Goal: Task Accomplishment & Management: Use online tool/utility

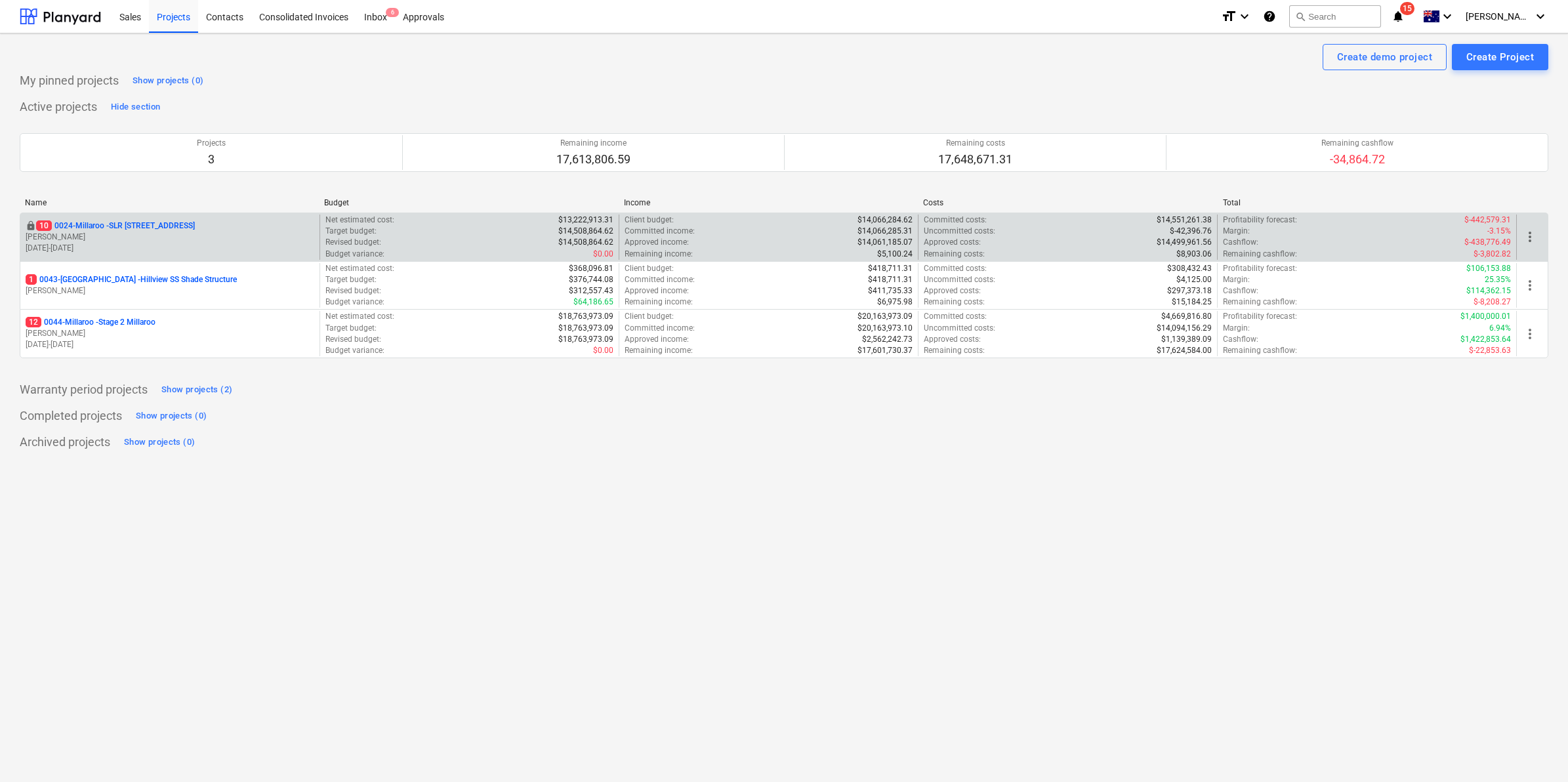
click at [134, 220] on div "locked 10 0024-Millaroo - SLR 2 Millaroo Drive [PERSON_NAME] [DATE] - [DATE]" at bounding box center [169, 237] width 299 height 45
click at [128, 228] on p "10 0024-Millaroo - SLR [STREET_ADDRESS]" at bounding box center [115, 226] width 159 height 11
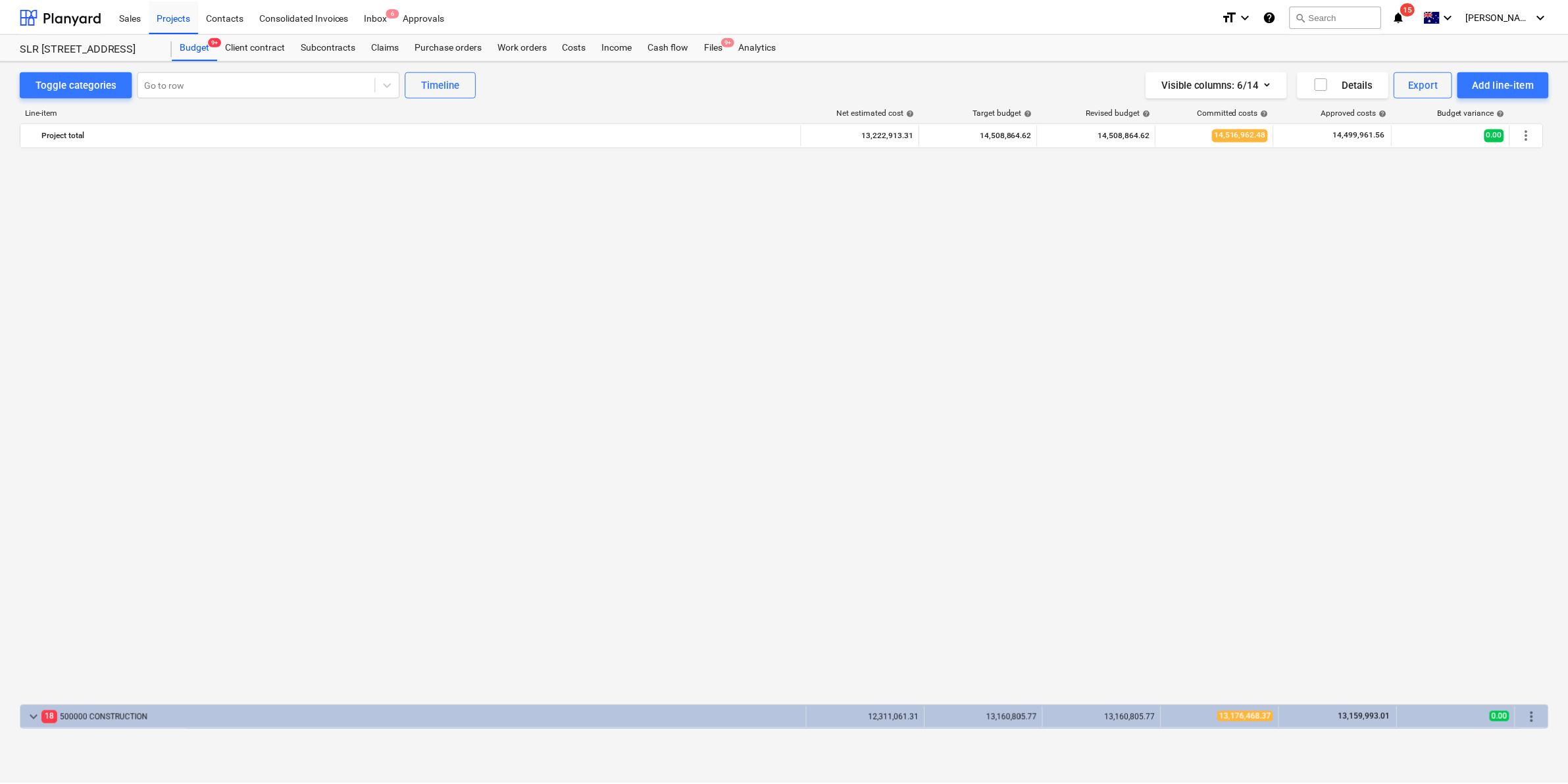
scroll to position [1013, 0]
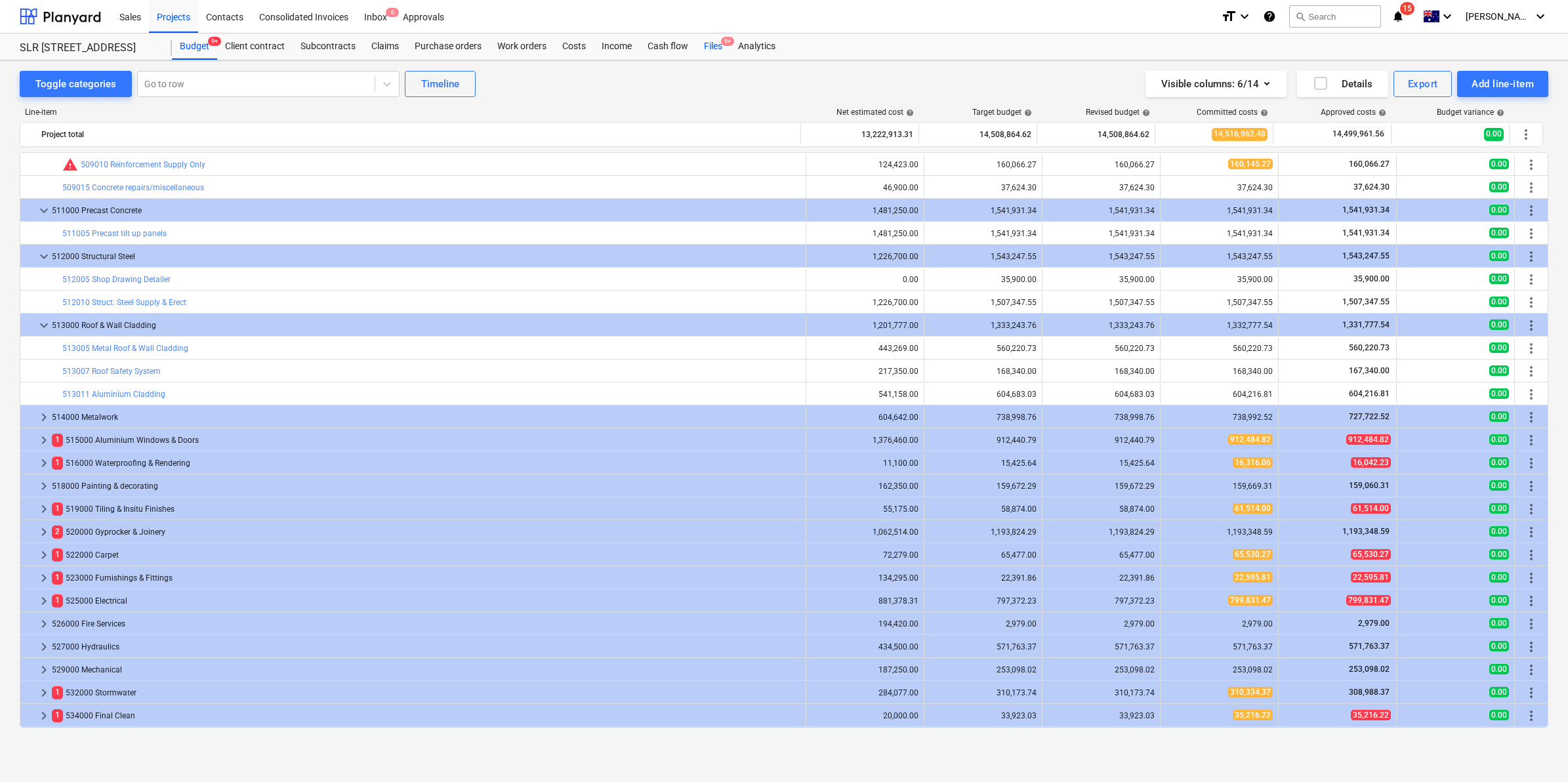
click at [705, 46] on div "Files 9+" at bounding box center [713, 46] width 34 height 26
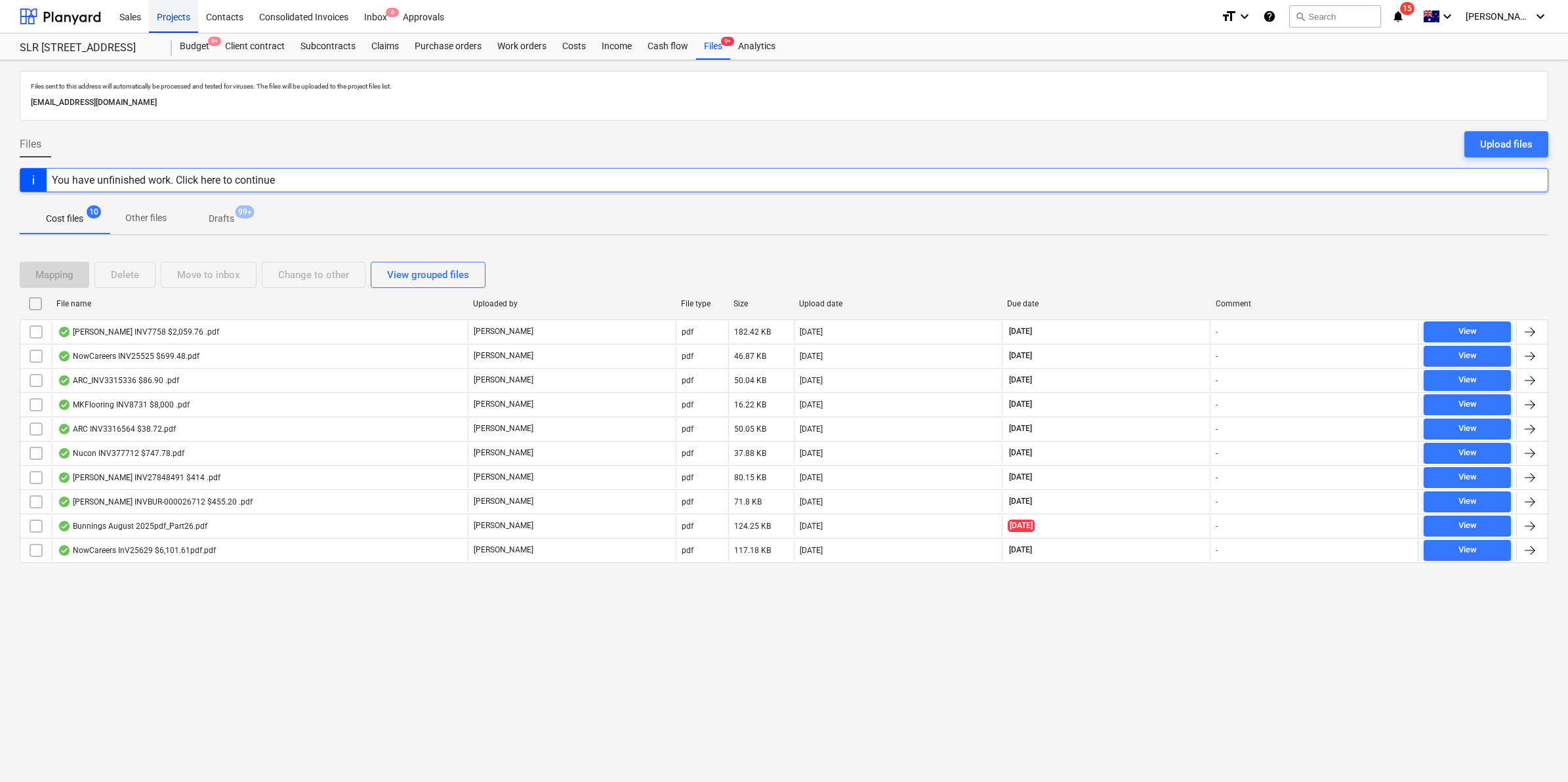
click at [175, 23] on div "Projects" at bounding box center [173, 16] width 49 height 33
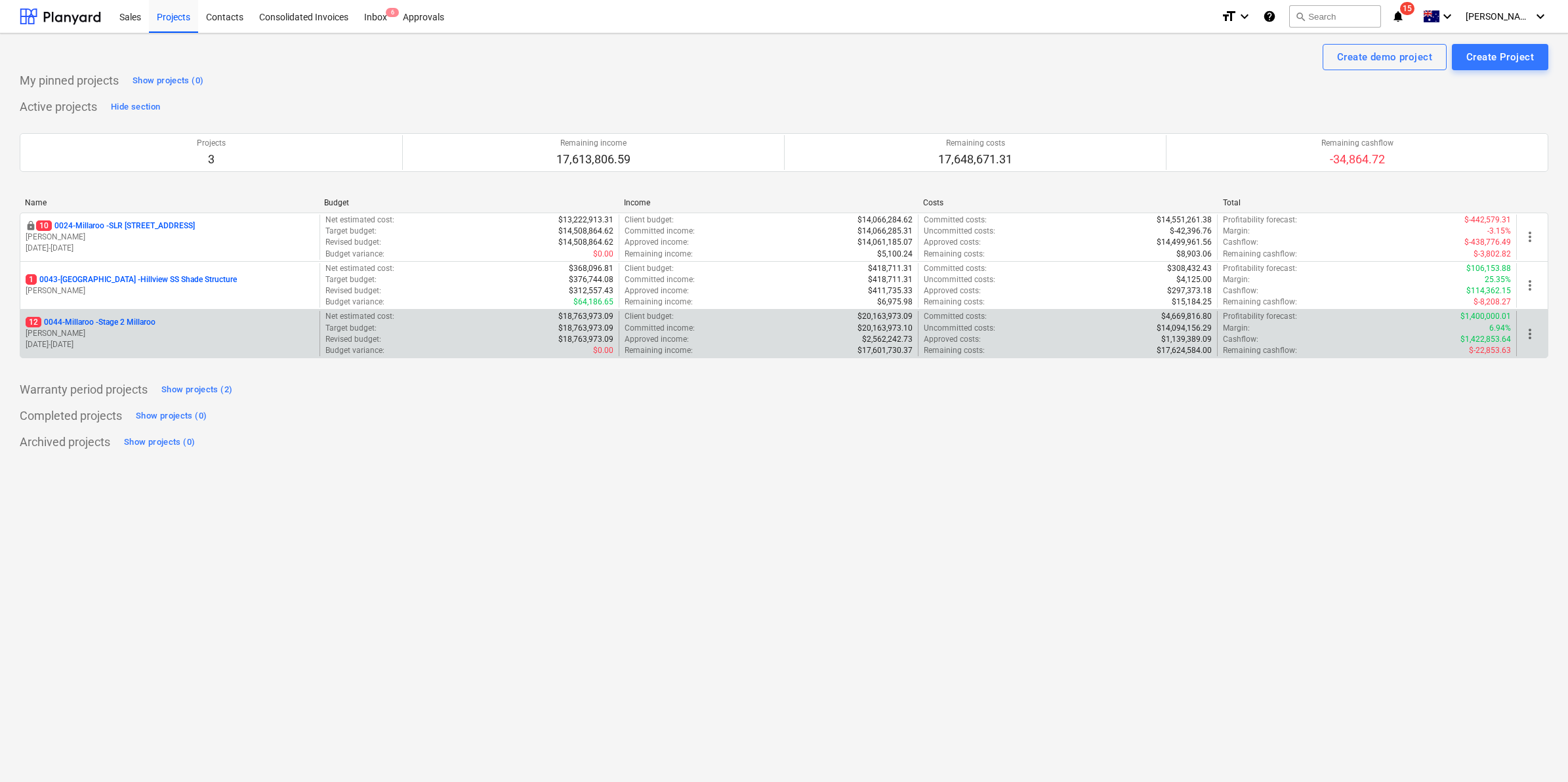
click at [112, 323] on p "12 0044-Millaroo - Stage 2 Millaroo" at bounding box center [90, 322] width 130 height 11
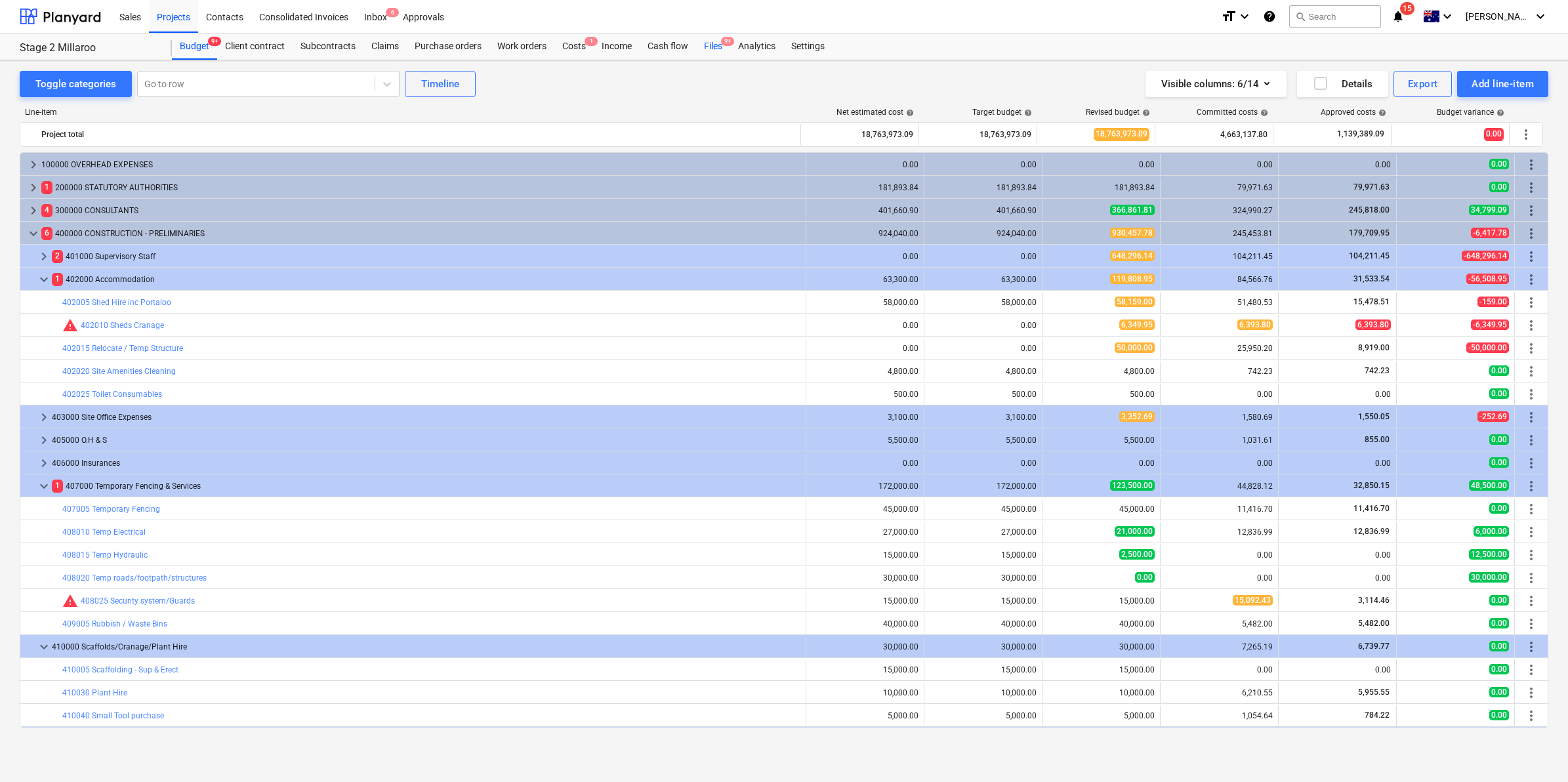
click at [717, 40] on div "Files 9+" at bounding box center [713, 46] width 34 height 26
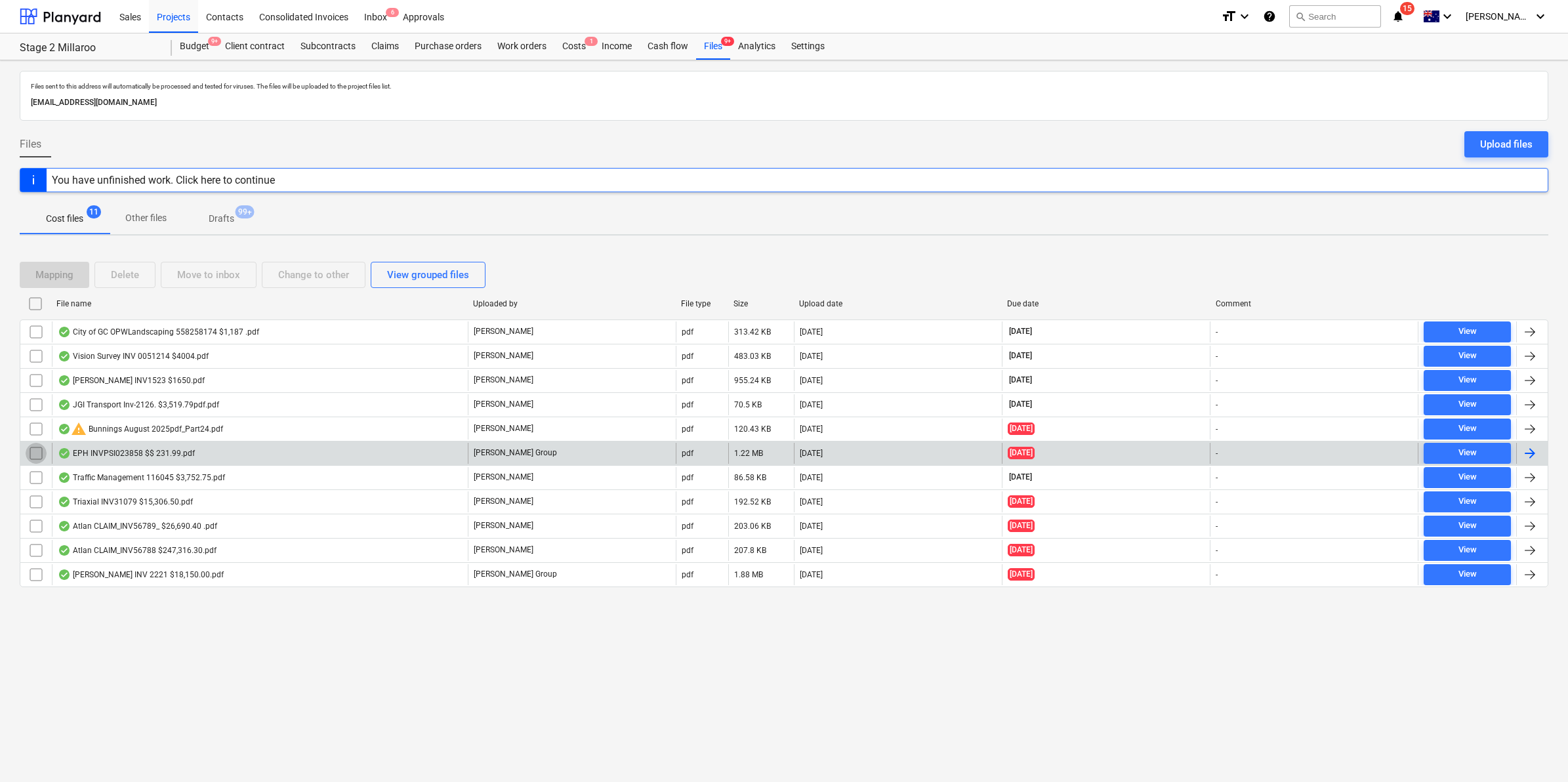
click at [32, 451] on input "checkbox" at bounding box center [35, 453] width 21 height 21
click at [221, 271] on div "Move to inbox" at bounding box center [208, 275] width 63 height 17
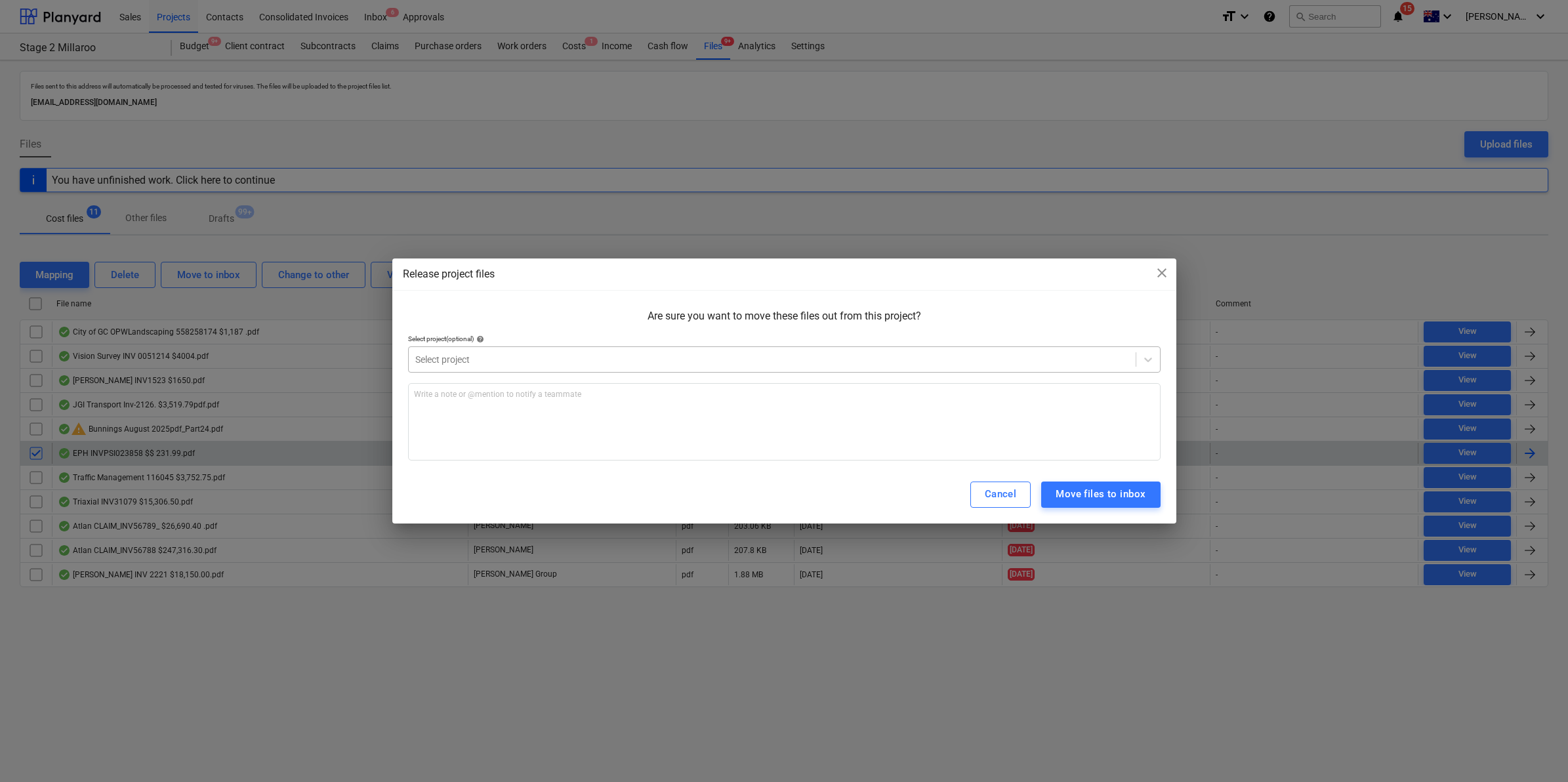
click at [503, 356] on div at bounding box center [772, 359] width 714 height 13
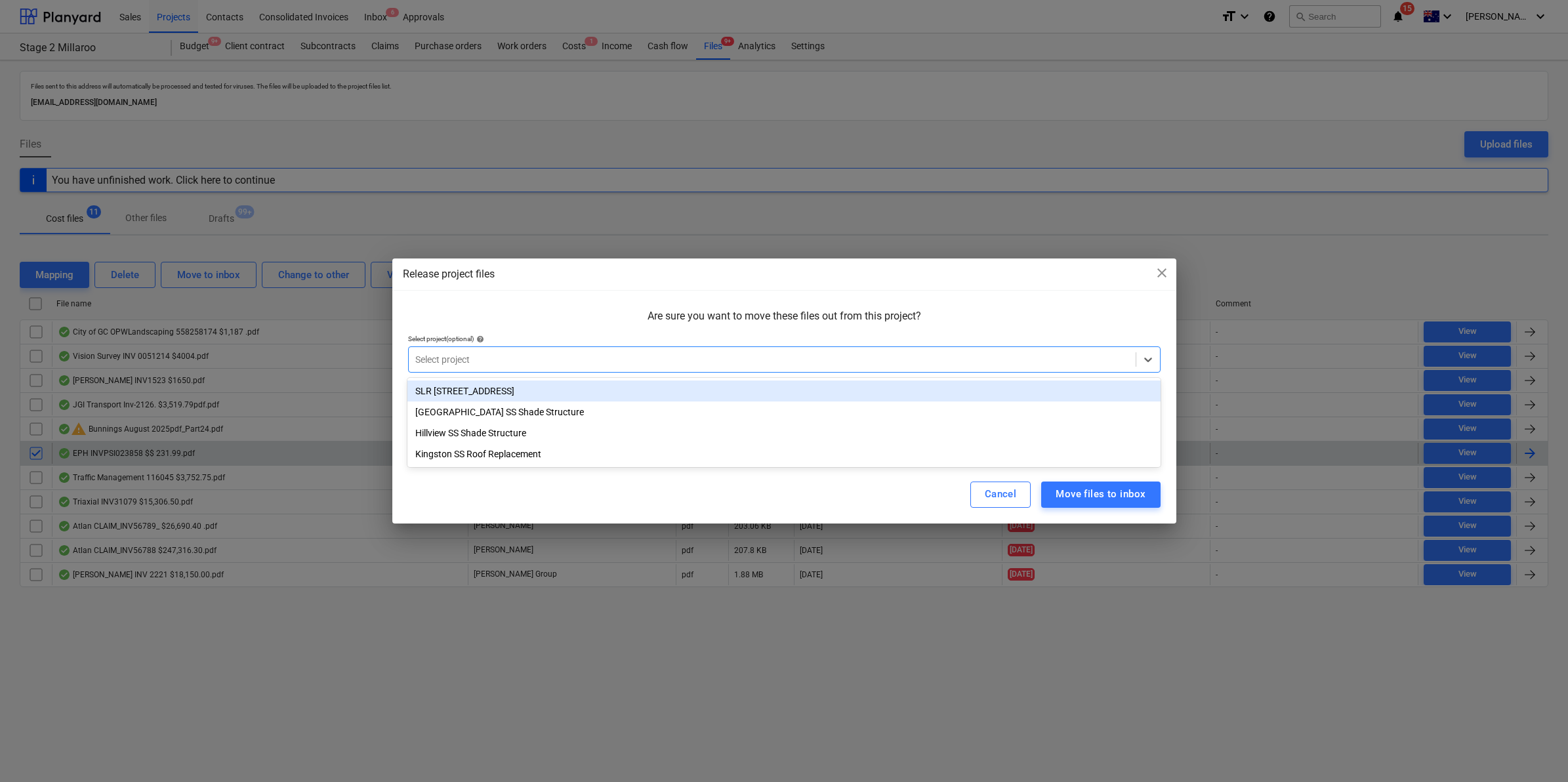
click at [487, 400] on div "SLR [STREET_ADDRESS]" at bounding box center [783, 390] width 752 height 21
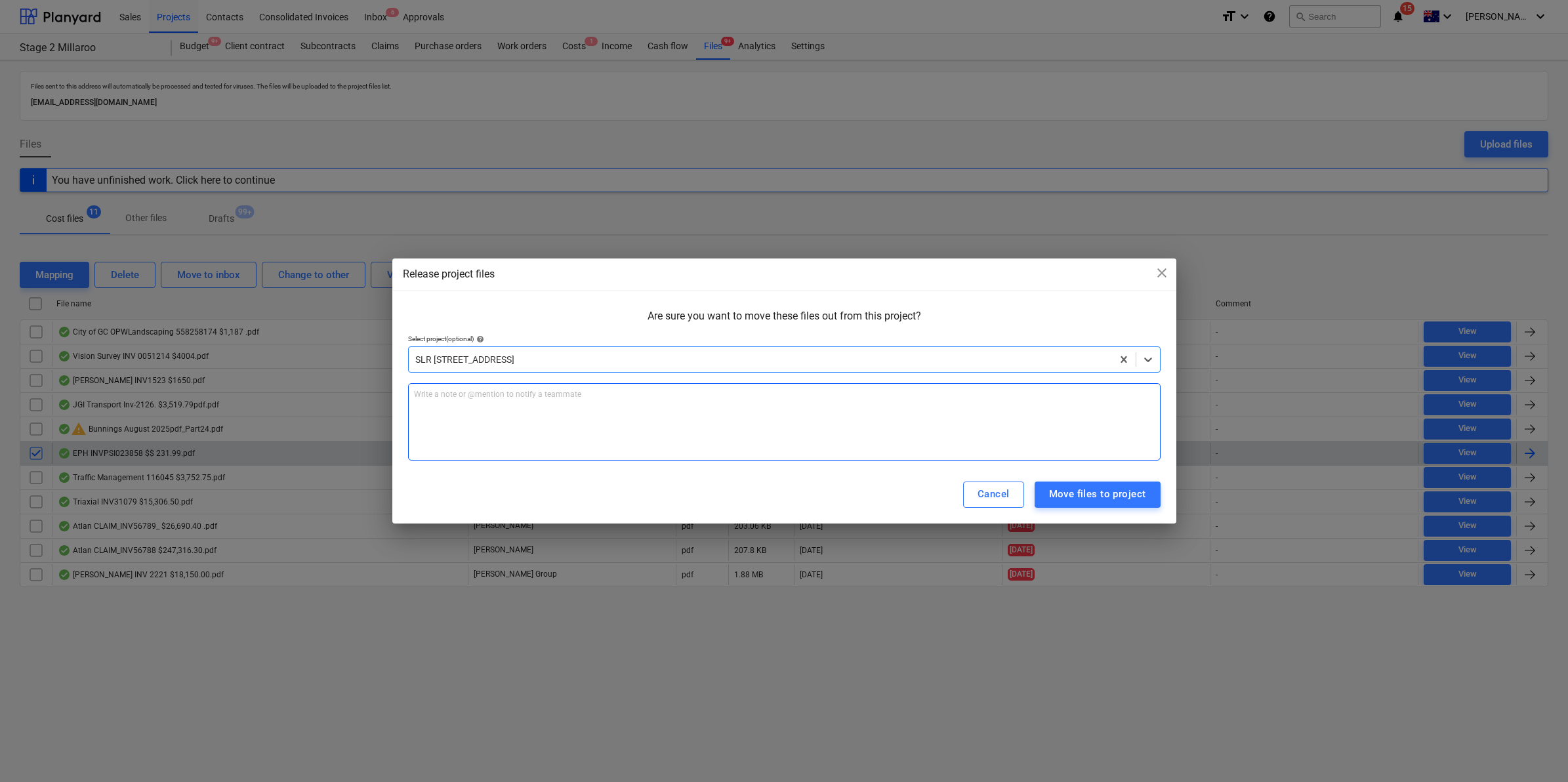
click at [446, 431] on div "Write a note or @mention to notify a teammate [PERSON_NAME]" at bounding box center [784, 421] width 752 height 77
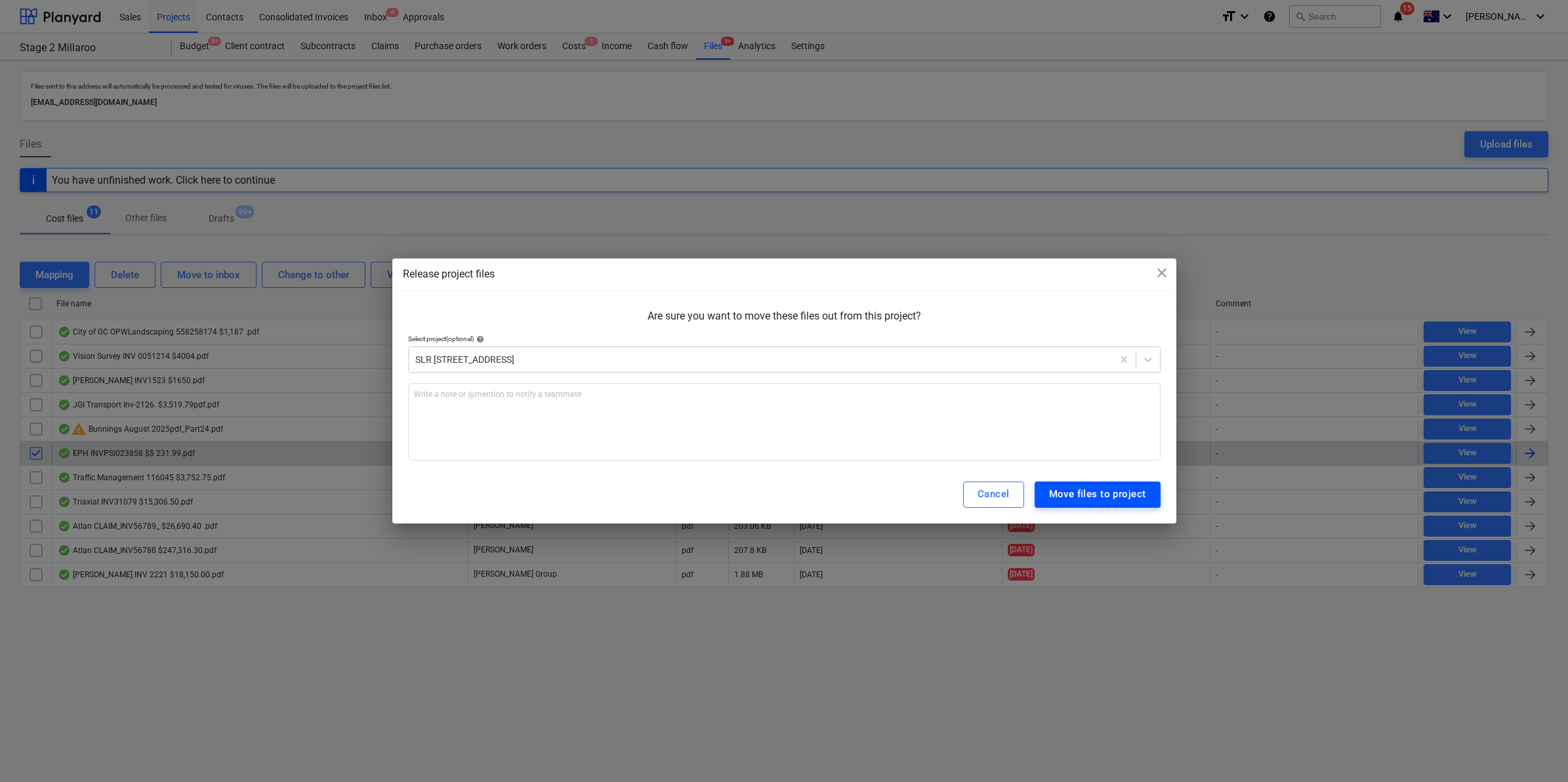
click at [1067, 496] on div "Move files to project" at bounding box center [1097, 494] width 97 height 17
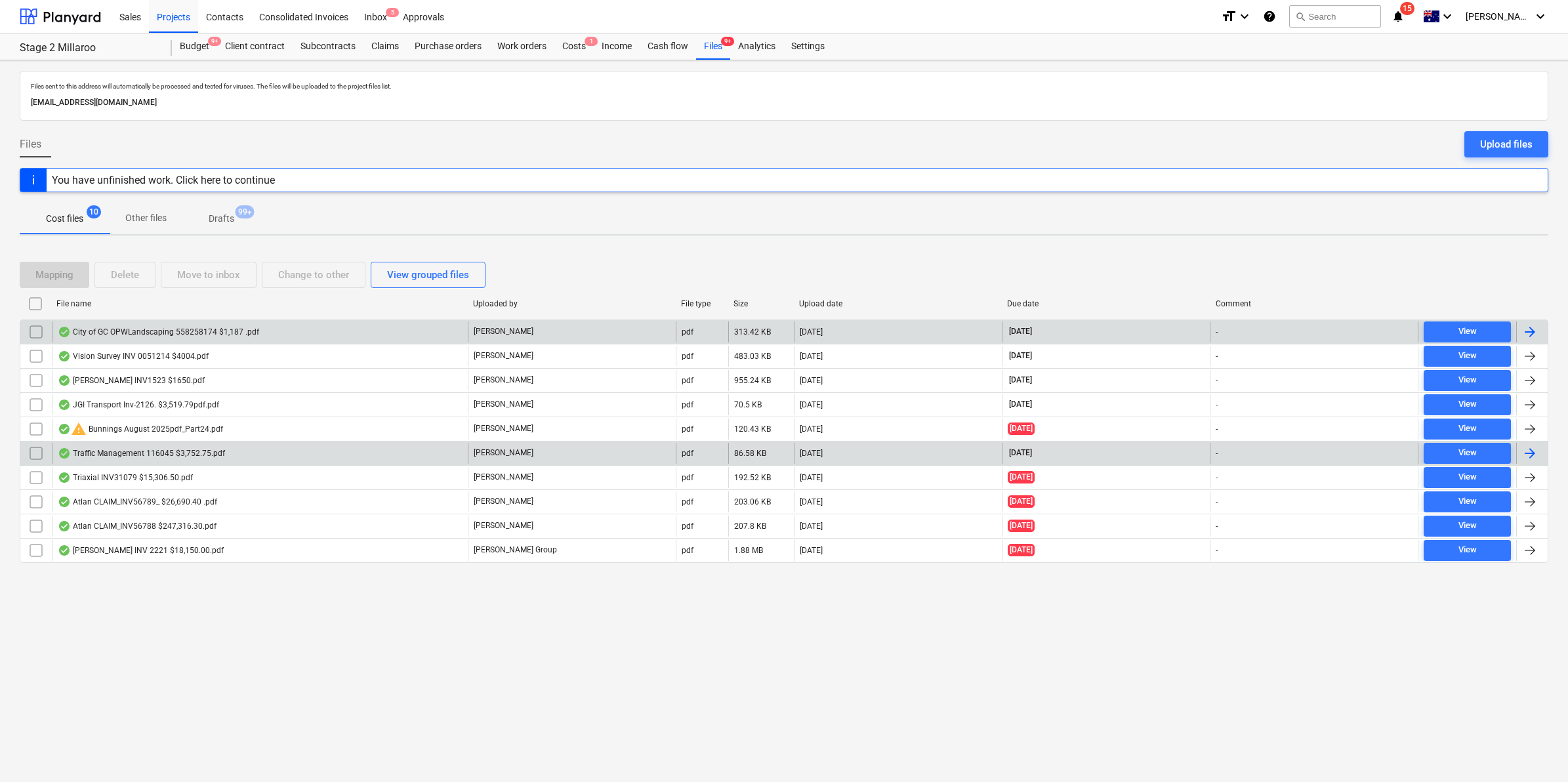
click at [188, 331] on div "City of GC OPWLandscaping 558258174 $1,187 .pdf" at bounding box center [158, 332] width 201 height 11
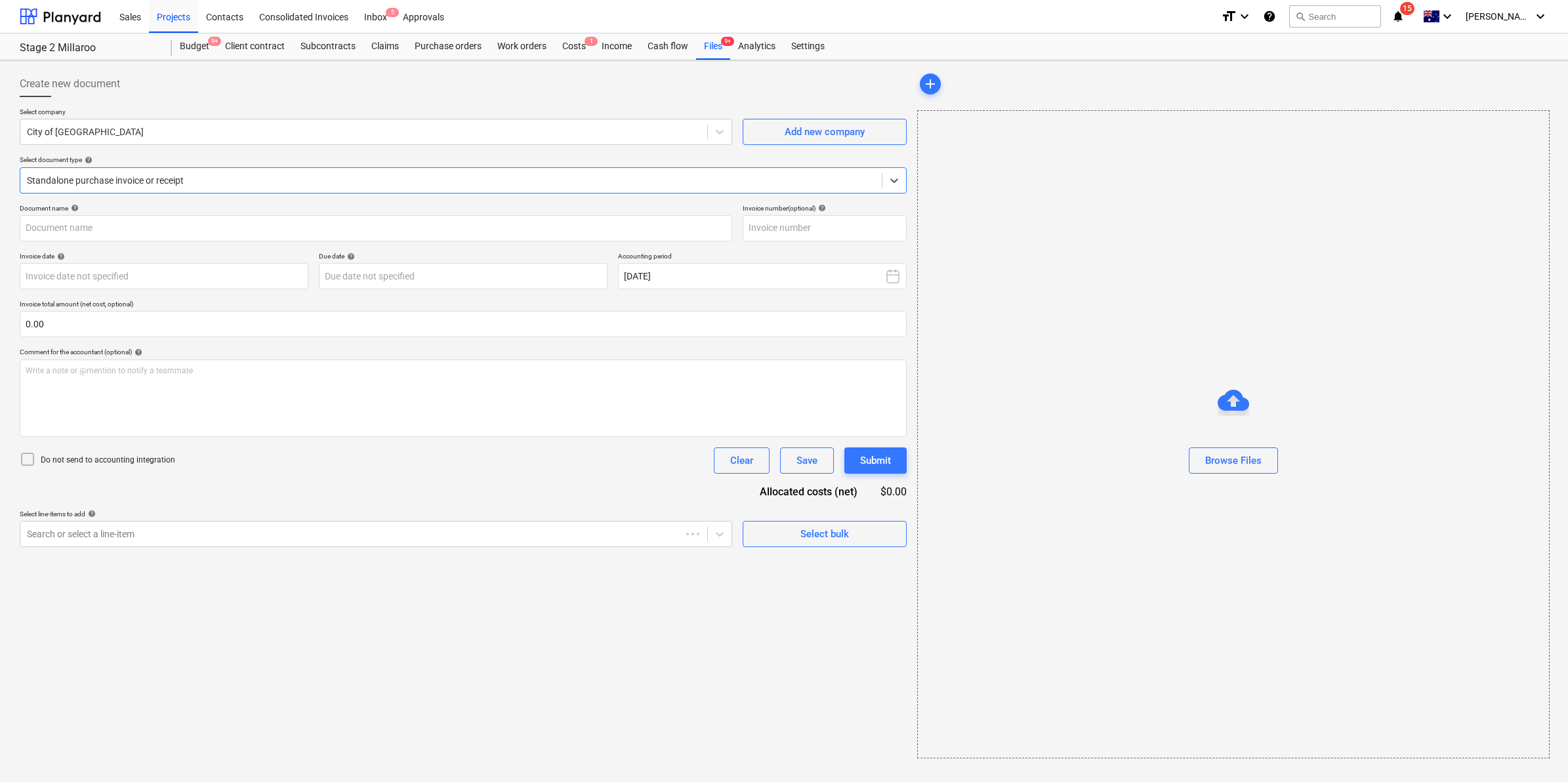
type input "558258174"
type input "[DATE]"
drag, startPoint x: 717, startPoint y: 48, endPoint x: 708, endPoint y: 54, distance: 10.8
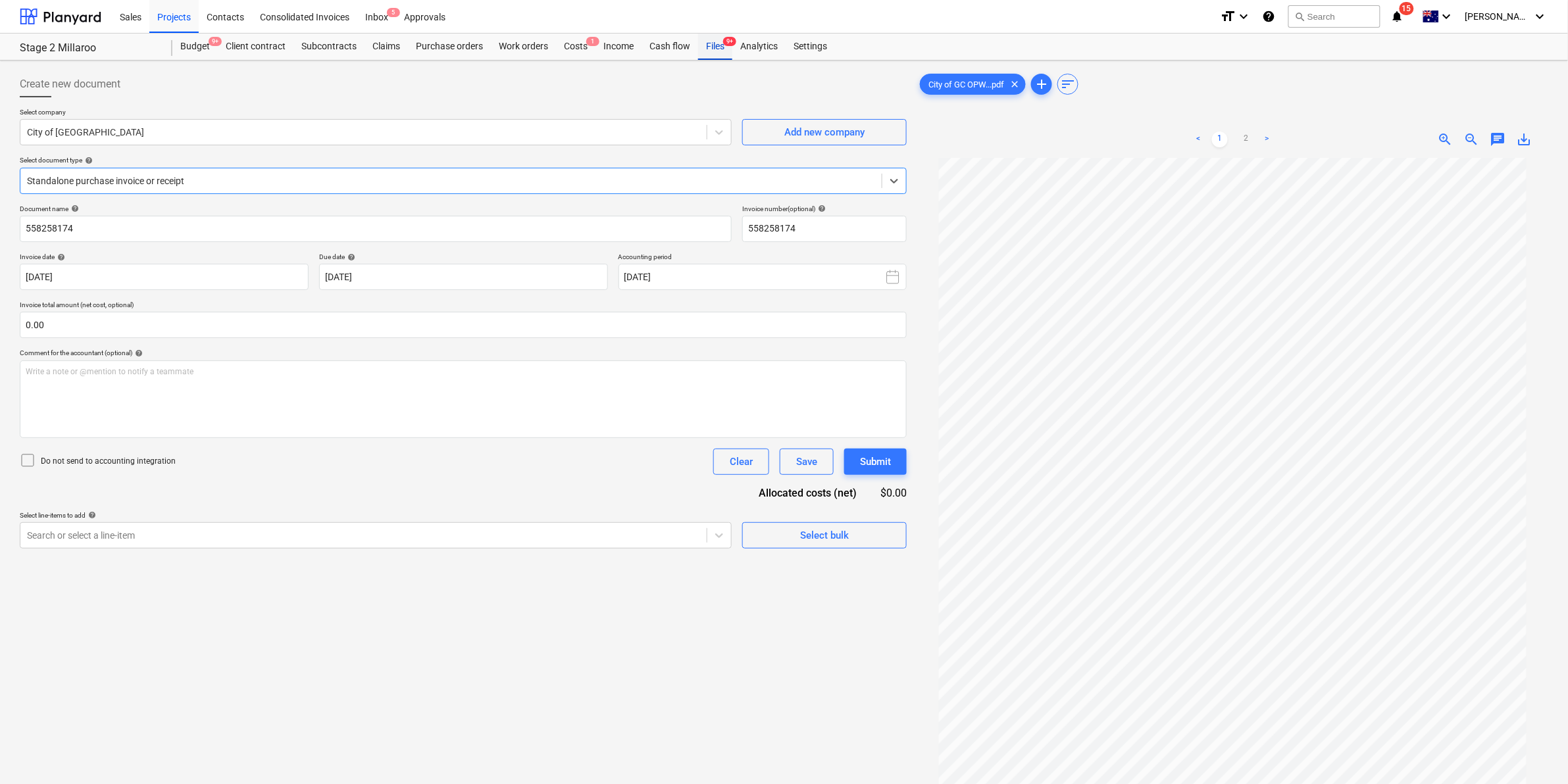
click at [719, 48] on div "Files 9+" at bounding box center [715, 46] width 34 height 26
